Goal: Information Seeking & Learning: Learn about a topic

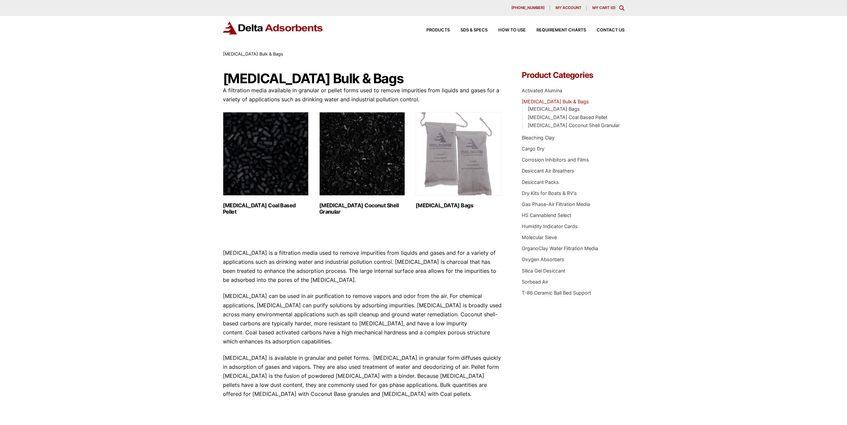
click at [331, 208] on h2 "Activated Carbon Coconut Shell Granular (3)" at bounding box center [362, 208] width 86 height 13
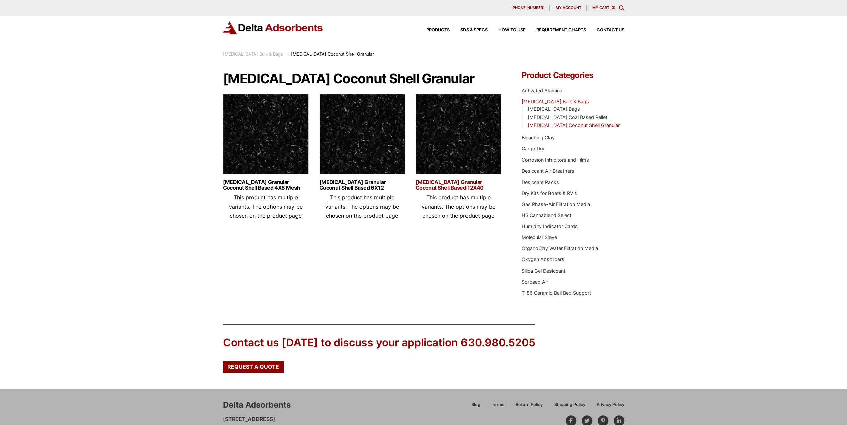
click at [456, 186] on link "[MEDICAL_DATA] Granular Coconut Shell Based 12X40" at bounding box center [458, 184] width 86 height 11
click at [290, 152] on img at bounding box center [266, 136] width 86 height 84
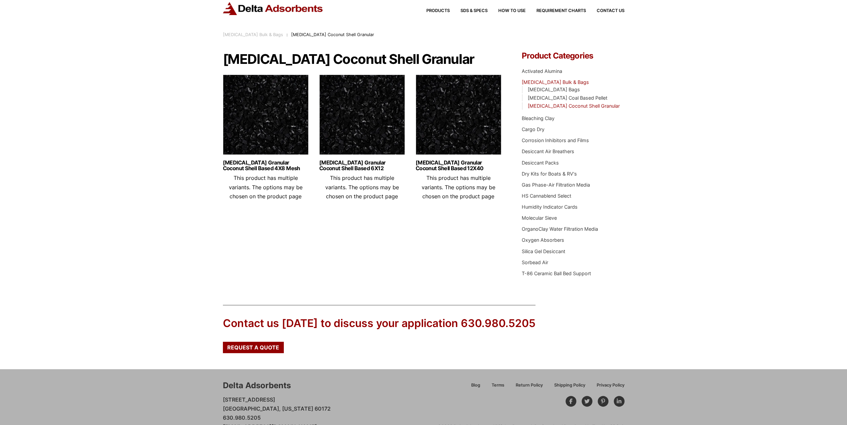
scroll to position [36, 0]
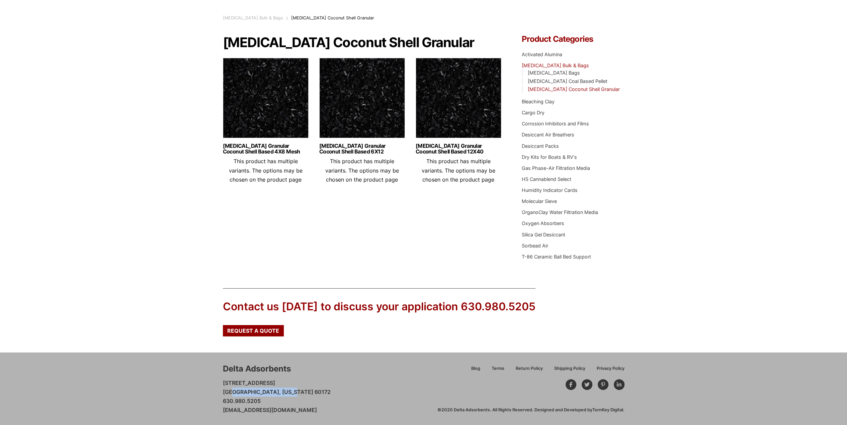
drag, startPoint x: 228, startPoint y: 392, endPoint x: 280, endPoint y: 391, distance: 51.5
click at [279, 392] on p "28 Congress Circle W. Roselle, Illinois 60172 630.980.5205 customerservice@delt…" at bounding box center [277, 397] width 108 height 36
click at [388, 378] on div "Delta Adsorbents 28 Congress Circle W. Roselle, Illinois 60172 630.980.5205 cus…" at bounding box center [330, 389] width 214 height 52
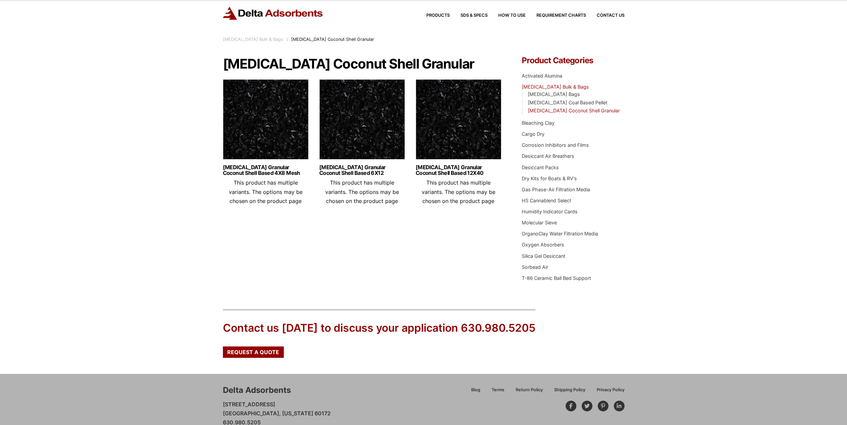
scroll to position [0, 0]
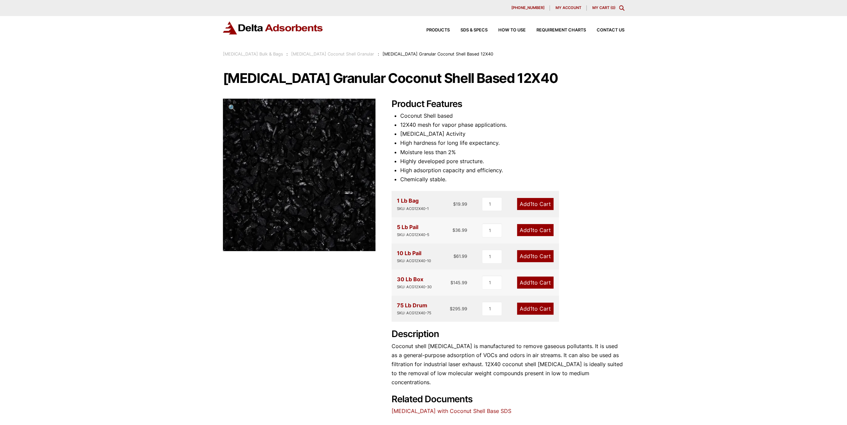
drag, startPoint x: 408, startPoint y: 135, endPoint x: 472, endPoint y: 134, distance: 63.6
click at [472, 134] on li "[MEDICAL_DATA] Activity" at bounding box center [512, 133] width 224 height 9
click at [473, 134] on li "[MEDICAL_DATA] Activity" at bounding box center [512, 133] width 224 height 9
drag, startPoint x: 399, startPoint y: 160, endPoint x: 478, endPoint y: 160, distance: 79.3
click at [478, 160] on div "Product Features Coconut Shell based 12X40 mesh for vapor phase applications. […" at bounding box center [507, 257] width 233 height 317
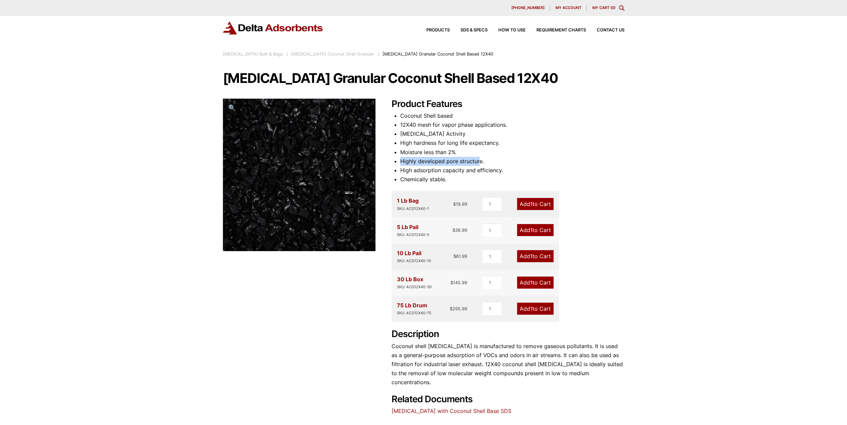
drag, startPoint x: 478, startPoint y: 160, endPoint x: 473, endPoint y: 162, distance: 5.7
click at [478, 160] on li "Highly developed pore structure." at bounding box center [512, 161] width 224 height 9
click at [414, 164] on li "Highly developed pore structure." at bounding box center [512, 161] width 224 height 9
drag, startPoint x: 397, startPoint y: 169, endPoint x: 504, endPoint y: 172, distance: 107.1
click at [504, 172] on li "High adsorption capacity and efficiency." at bounding box center [512, 170] width 224 height 9
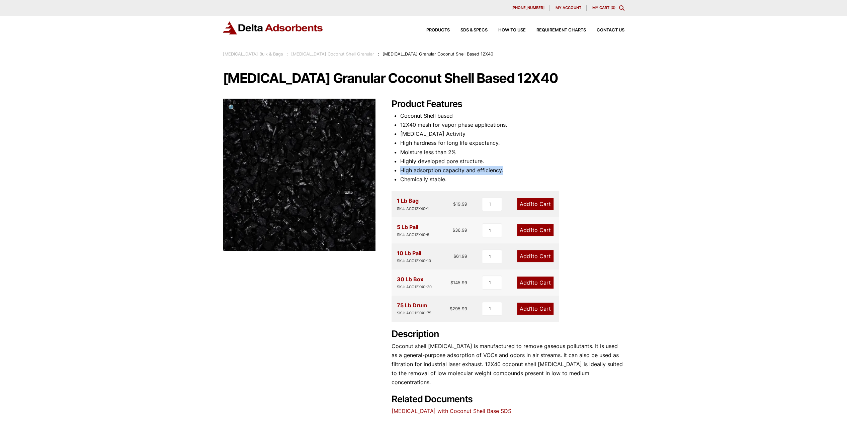
click at [504, 172] on li "High adsorption capacity and efficiency." at bounding box center [512, 170] width 224 height 9
click at [635, 179] on div "Our website has detected that you are using an outdated browser that will preve…" at bounding box center [423, 288] width 847 height 577
drag, startPoint x: 449, startPoint y: 309, endPoint x: 474, endPoint y: 309, distance: 24.4
click at [464, 309] on div "75 Lb Drum SKU: ACG12X40-75 $ 295.99" at bounding box center [432, 308] width 71 height 15
drag, startPoint x: 650, startPoint y: 283, endPoint x: 632, endPoint y: 285, distance: 17.5
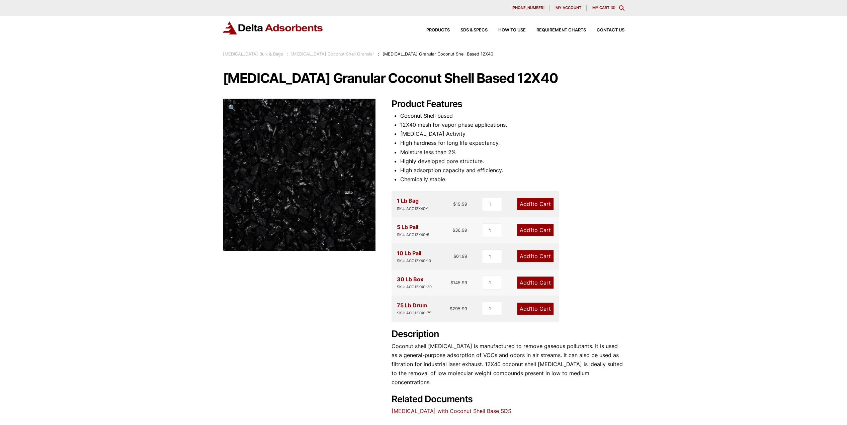
click at [642, 283] on div "Our website has detected that you are using an outdated browser that will preve…" at bounding box center [423, 288] width 847 height 577
drag, startPoint x: 450, startPoint y: 310, endPoint x: 473, endPoint y: 310, distance: 23.4
click at [473, 310] on div "75 Lb Drum SKU: ACG4X875 $ 295.99 1 Add 1 to Cart" at bounding box center [474, 309] width 167 height 26
click at [605, 298] on div "Product Features Coconut shell based. 4X8 mesh for vapor phase applications. Ca…" at bounding box center [507, 262] width 233 height 326
drag, startPoint x: 589, startPoint y: 289, endPoint x: 583, endPoint y: 281, distance: 9.5
